Goal: Information Seeking & Learning: Check status

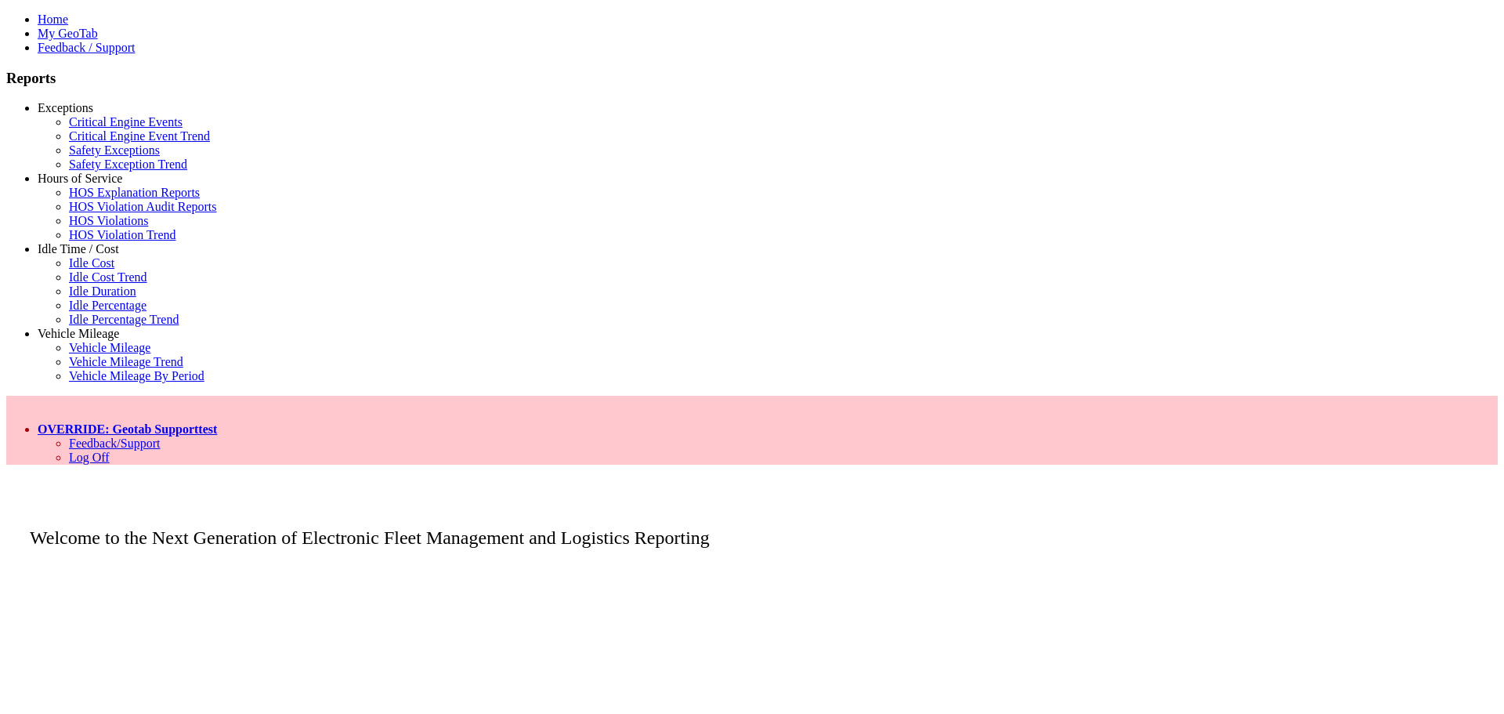
click at [81, 255] on link "Idle Time / Cost" at bounding box center [78, 248] width 81 height 13
click at [81, 326] on link "Idle Percentage Trend" at bounding box center [124, 319] width 110 height 13
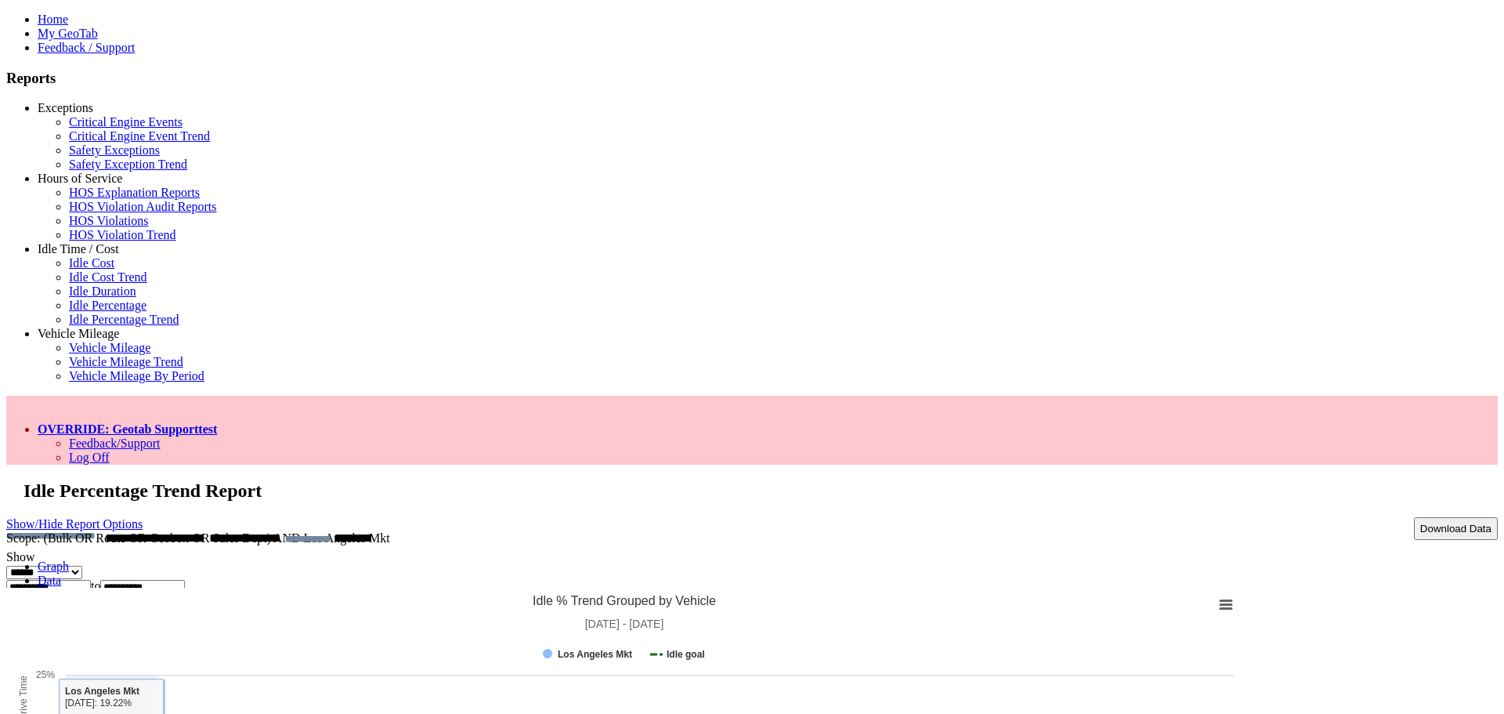
click at [61, 573] on link "Data" at bounding box center [49, 579] width 23 height 13
click at [69, 559] on link "Graph" at bounding box center [53, 565] width 31 height 13
click at [143, 513] on link "Show/Hide Report Options" at bounding box center [74, 523] width 136 height 21
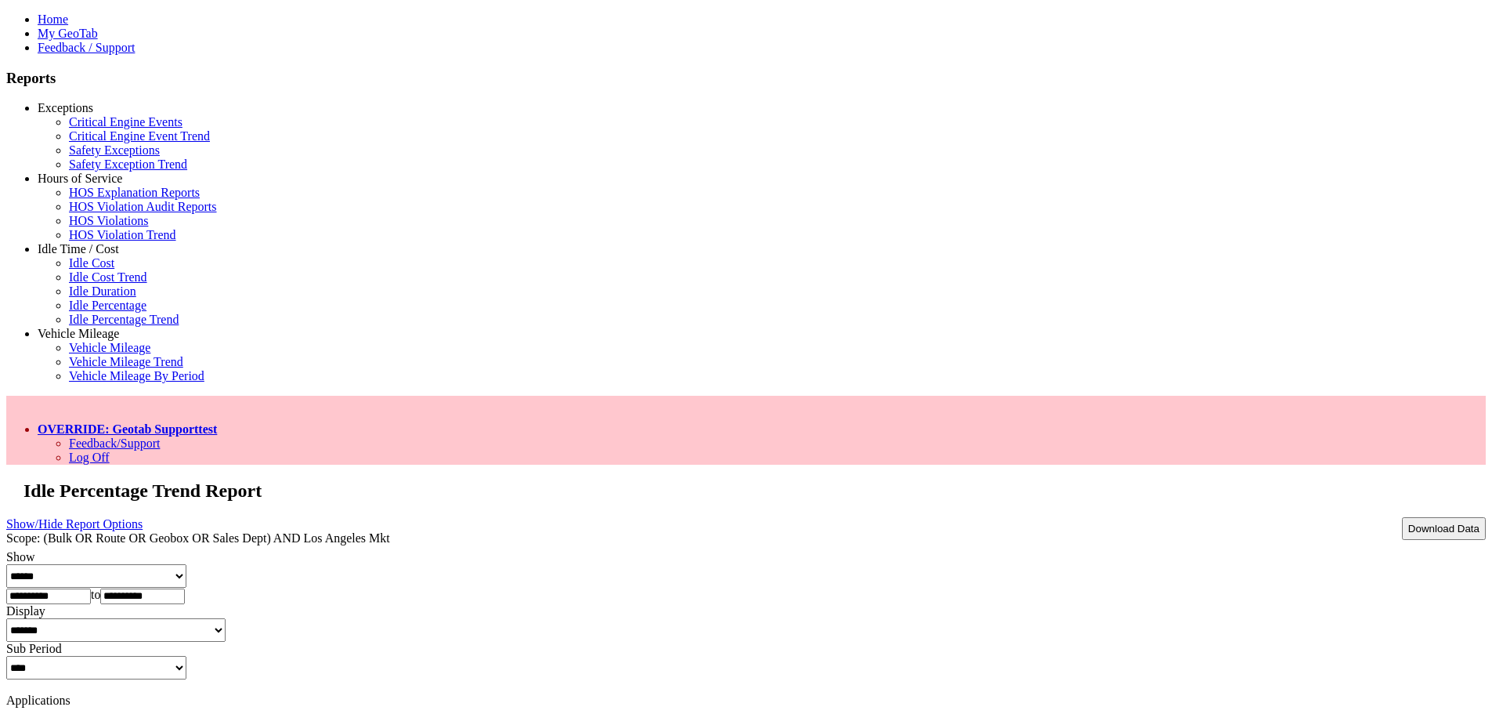
click at [143, 513] on link "Show/Hide Report Options" at bounding box center [74, 523] width 136 height 21
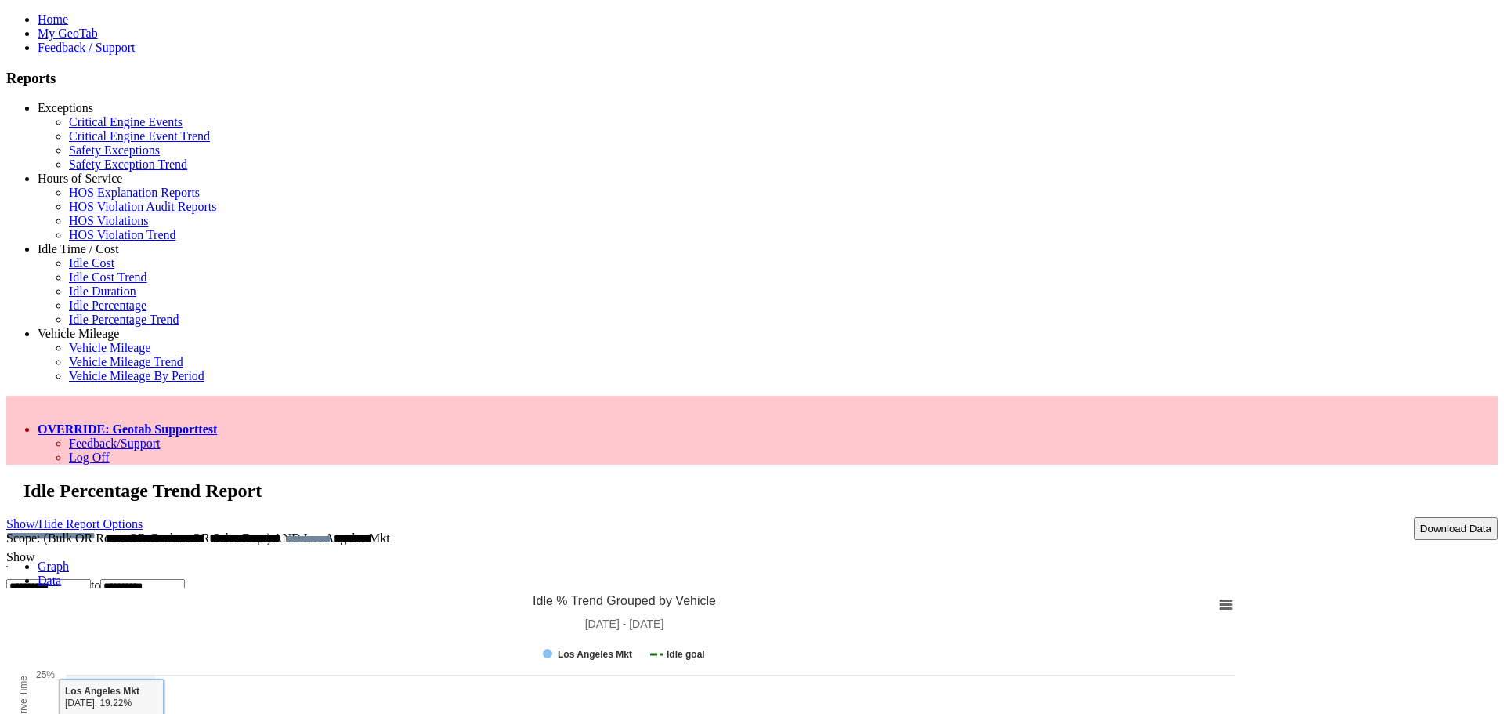
click at [143, 513] on link "Show/Hide Report Options" at bounding box center [74, 523] width 136 height 21
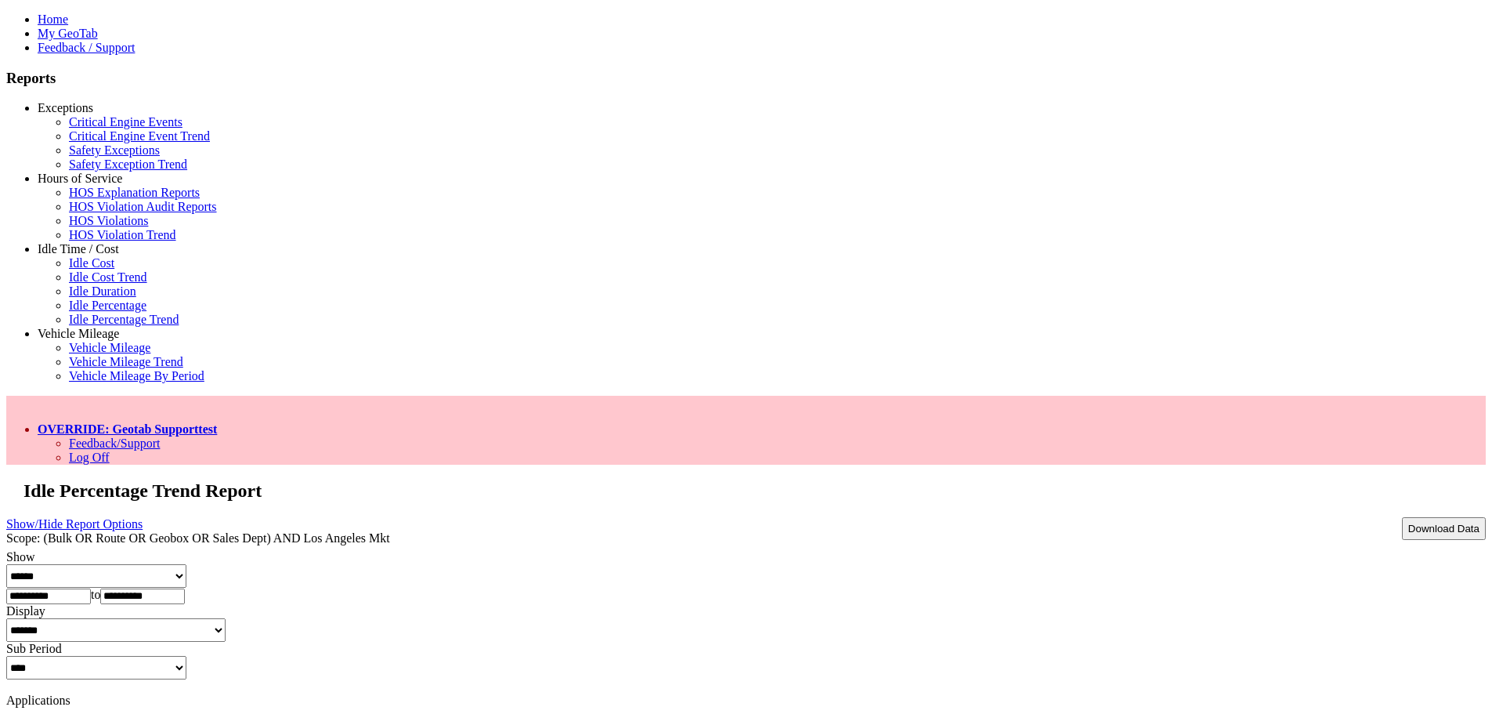
click at [217, 422] on link "OVERRIDE: Geotab Supporttest" at bounding box center [127, 428] width 179 height 13
click at [110, 450] on link "Log Off" at bounding box center [89, 456] width 41 height 13
